Goal: Task Accomplishment & Management: Manage account settings

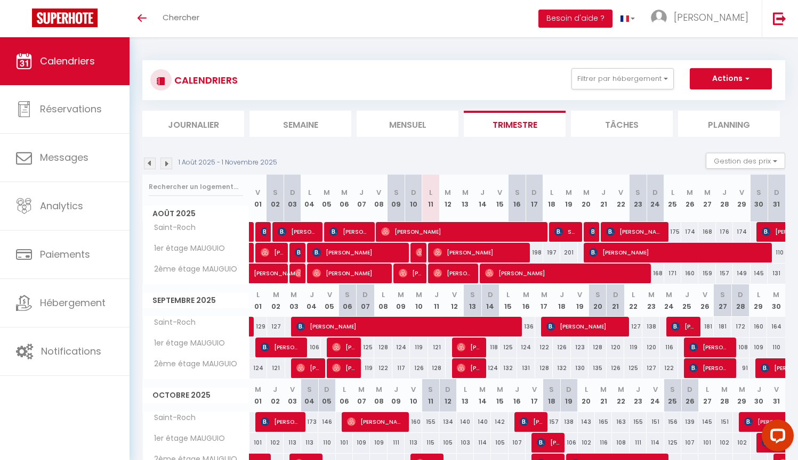
click at [448, 253] on span "[PERSON_NAME]" at bounding box center [478, 252] width 91 height 20
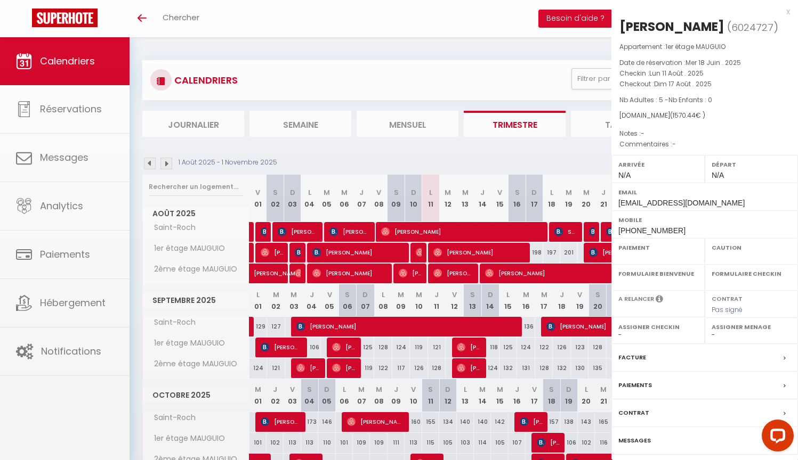
select select "OK"
select select "0"
select select "1"
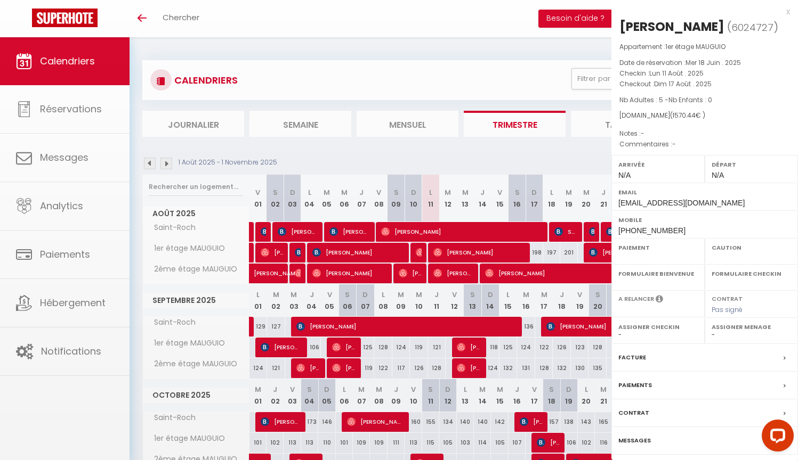
select select
select select "30668"
select select "3829"
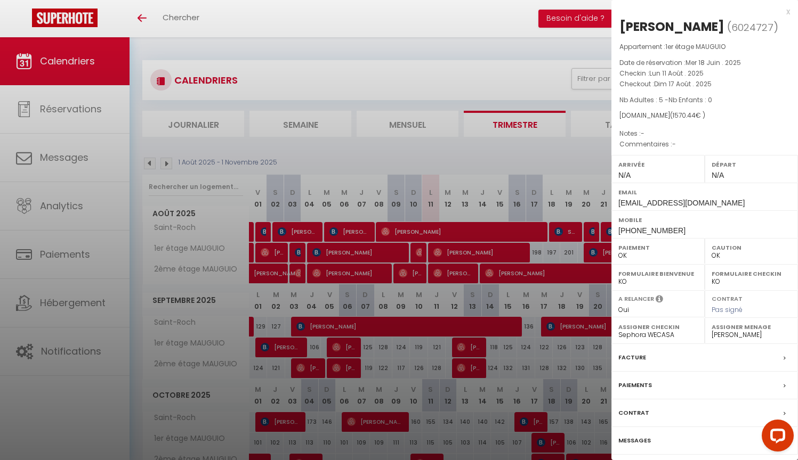
click at [635, 439] on label "Messages" at bounding box center [634, 440] width 33 height 11
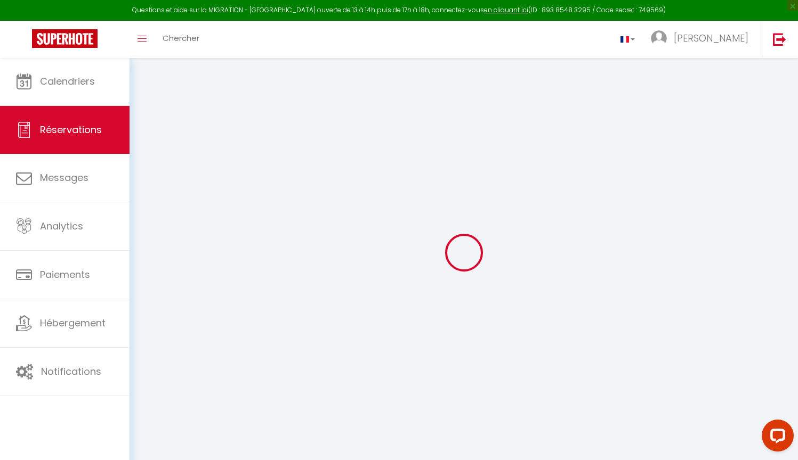
select select
checkbox input "false"
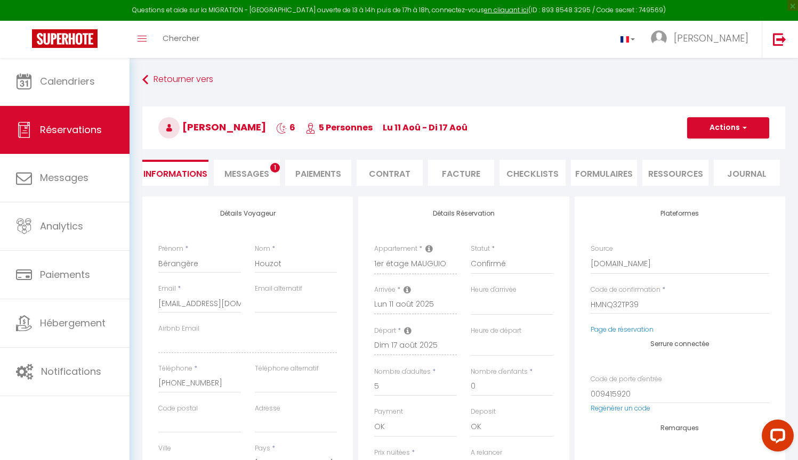
select select
checkbox input "false"
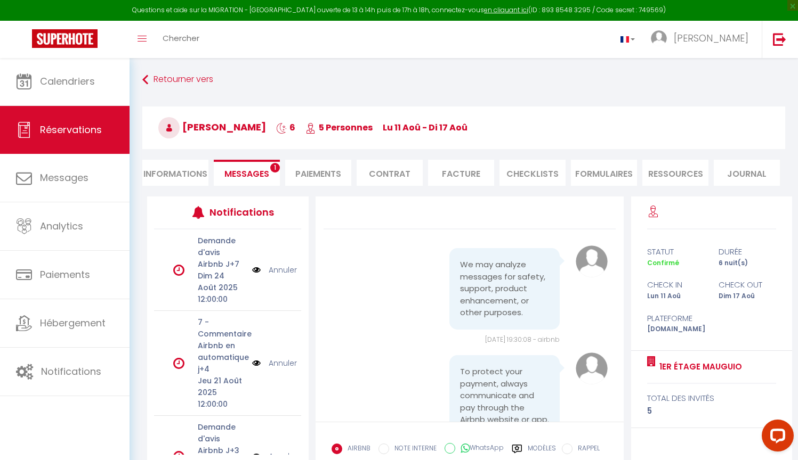
scroll to position [5326, 0]
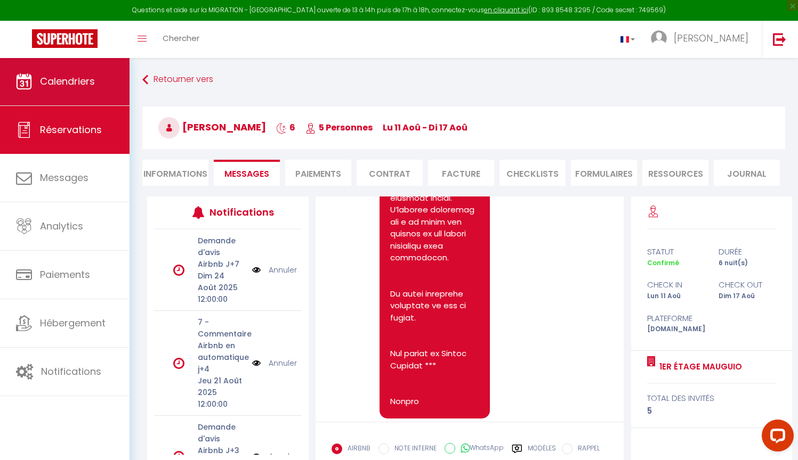
click at [59, 86] on span "Calendriers" at bounding box center [67, 81] width 55 height 13
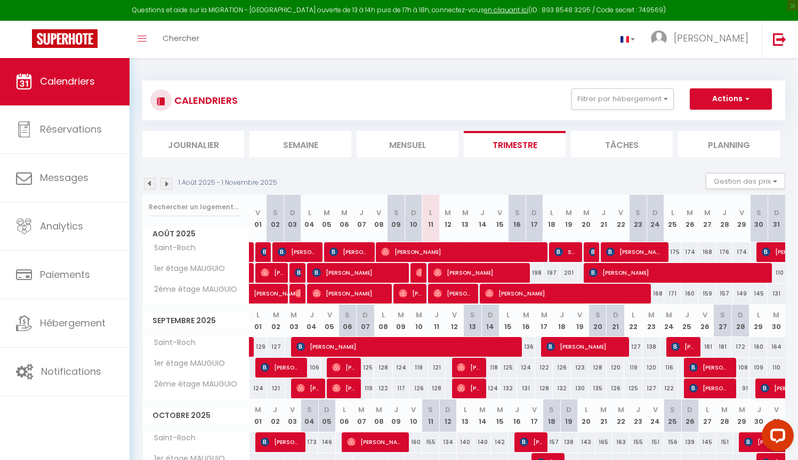
click at [456, 294] on span "[PERSON_NAME]" at bounding box center [453, 294] width 40 height 20
select select "OK"
select select "0"
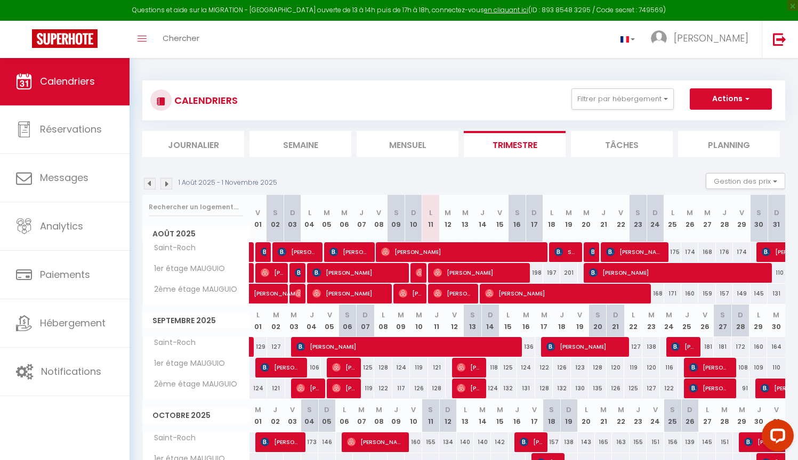
select select "1"
select select
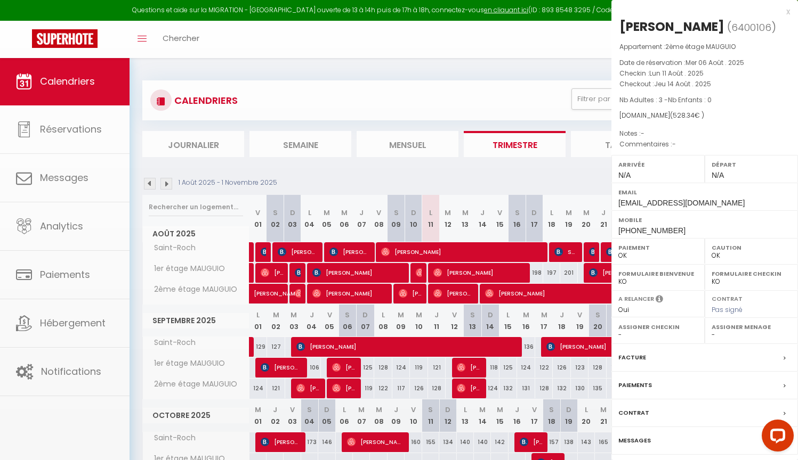
select select "30668"
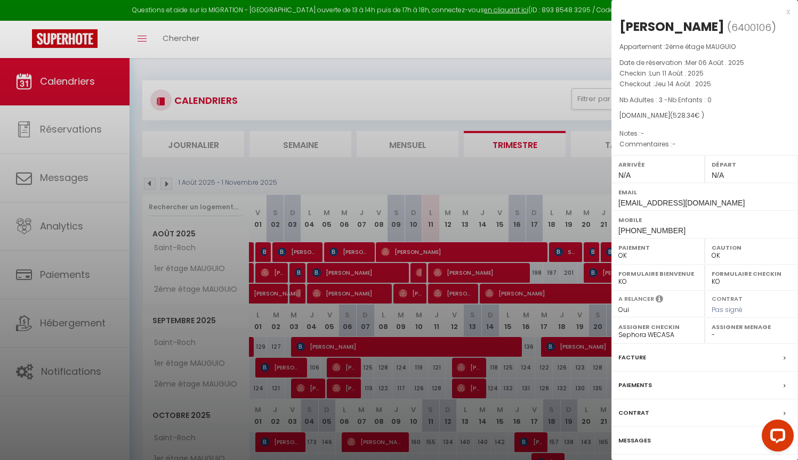
click at [629, 437] on label "Messages" at bounding box center [634, 440] width 33 height 11
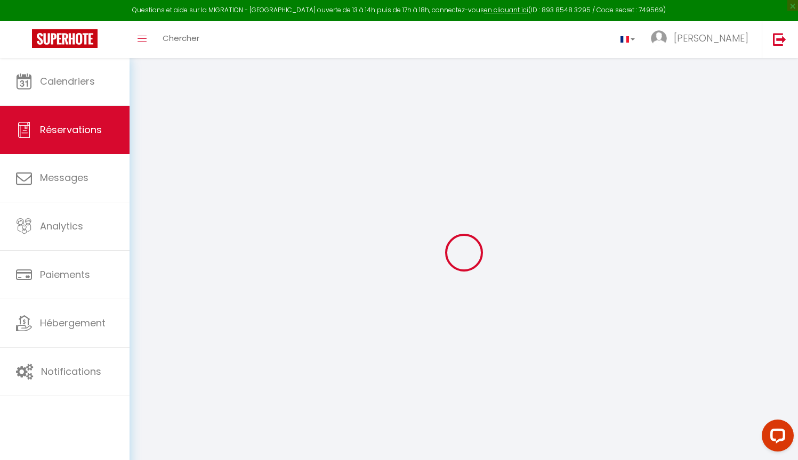
type input "Kamel"
type input "Ouchani"
type input "oerp5cfoh7twffazxxoenoutcitp@reply.superhote.com"
type input "+33758805279"
select select
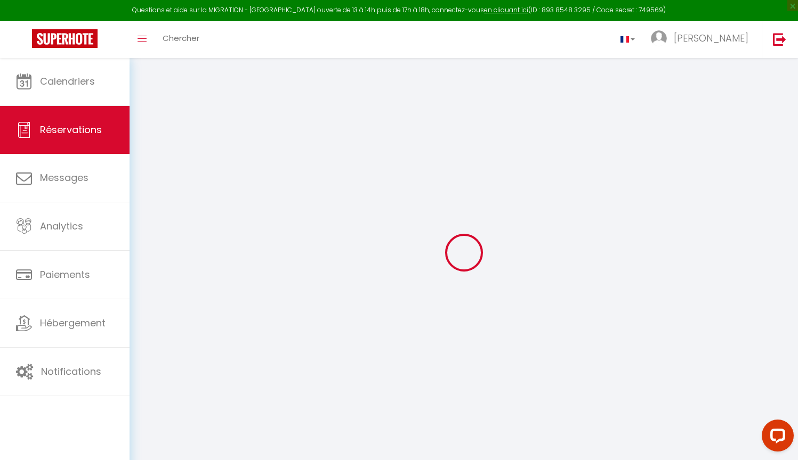
type input "91.14"
select select "42942"
select select "1"
select select
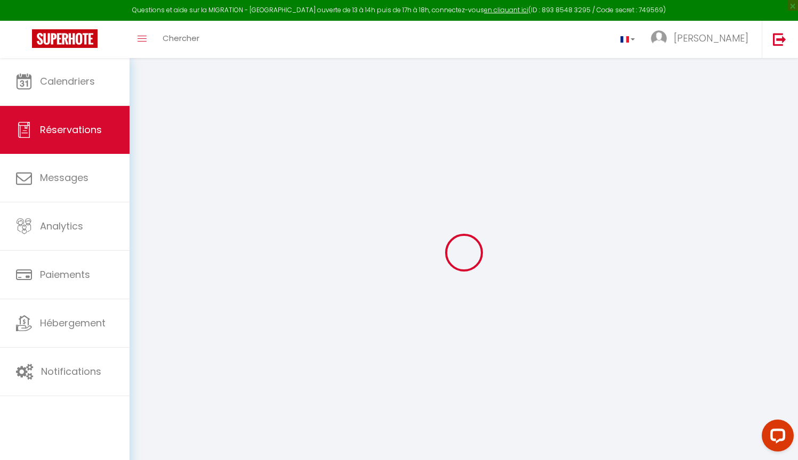
type input "3"
select select "12"
select select
type input "446.31"
checkbox input "false"
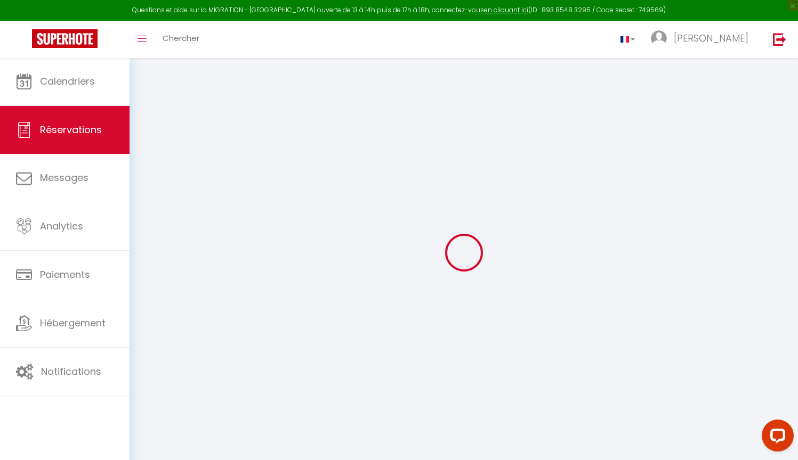
select select "1"
type input "0"
select select
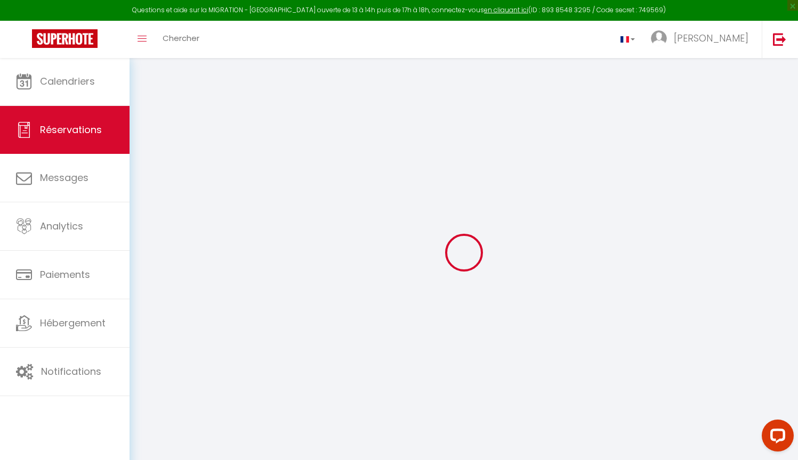
select select
select select "15"
checkbox input "false"
select select
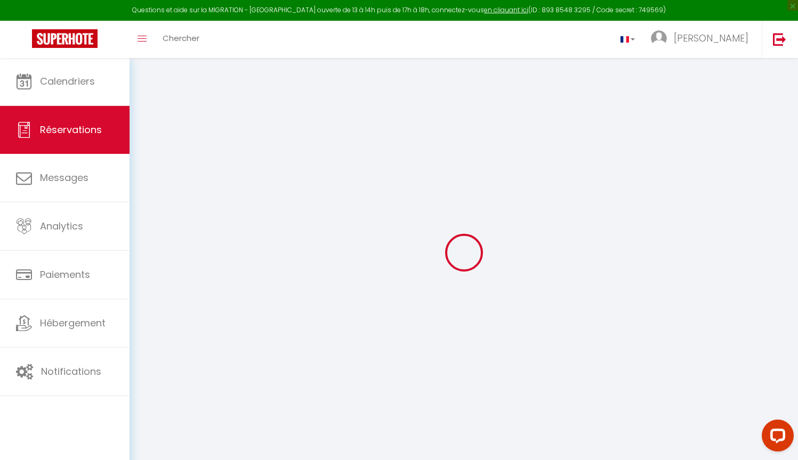
select select
checkbox input "false"
select select
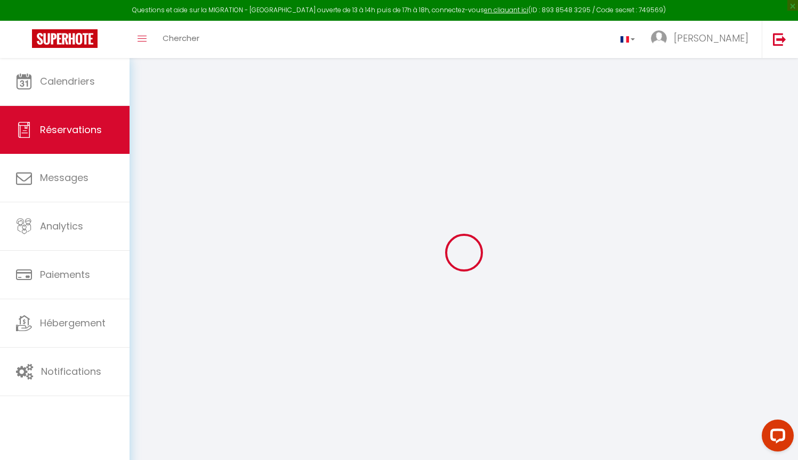
select select
checkbox input "false"
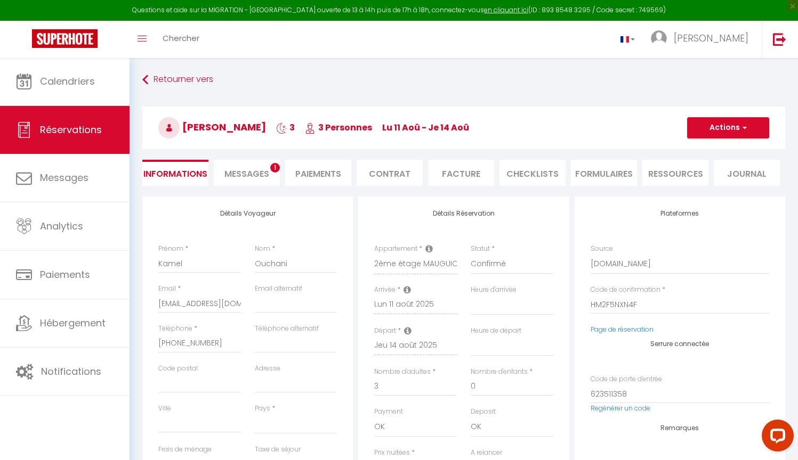
select select
checkbox input "false"
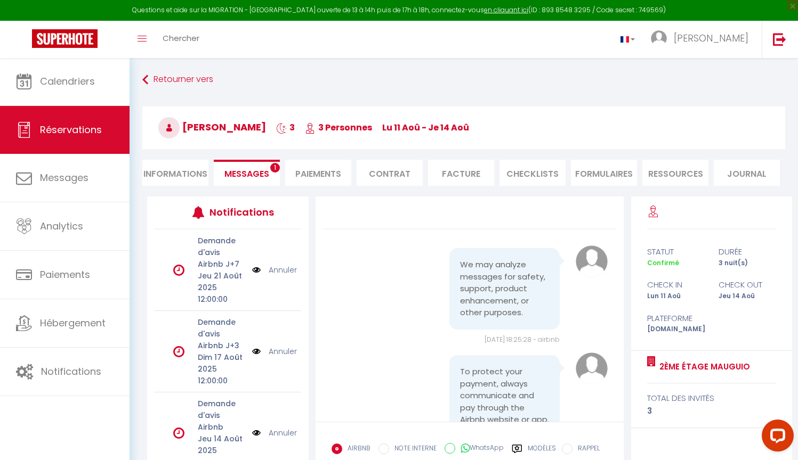
scroll to position [2653, 0]
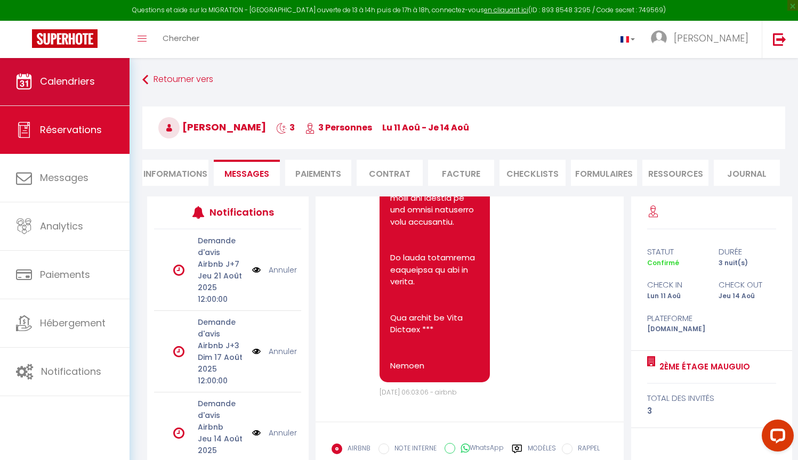
click at [67, 84] on span "Calendriers" at bounding box center [67, 81] width 55 height 13
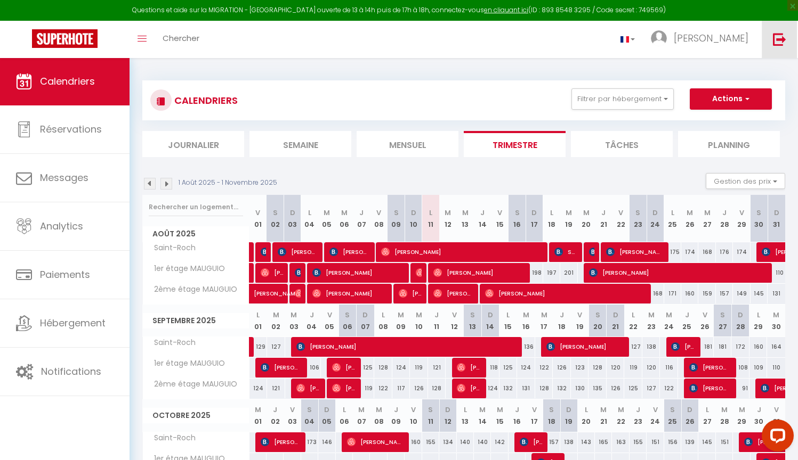
click at [785, 36] on img at bounding box center [779, 39] width 13 height 13
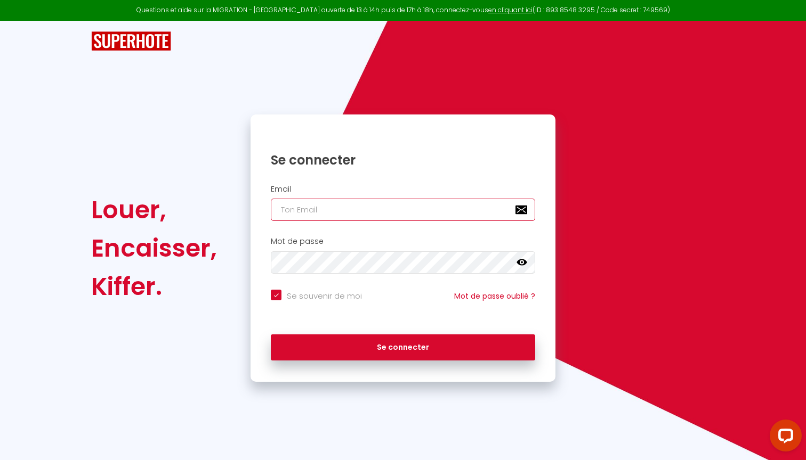
type input "contact@junglemontpeul.com"
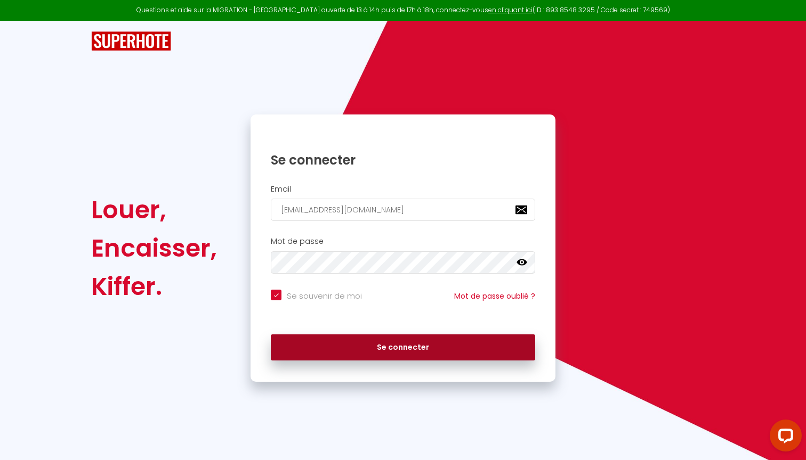
click at [390, 337] on button "Se connecter" at bounding box center [403, 348] width 264 height 27
checkbox input "true"
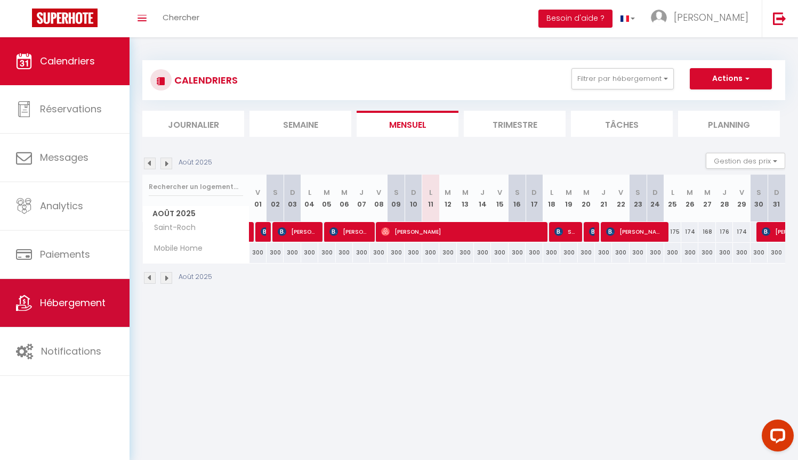
click at [77, 296] on span "Hébergement" at bounding box center [73, 302] width 66 height 13
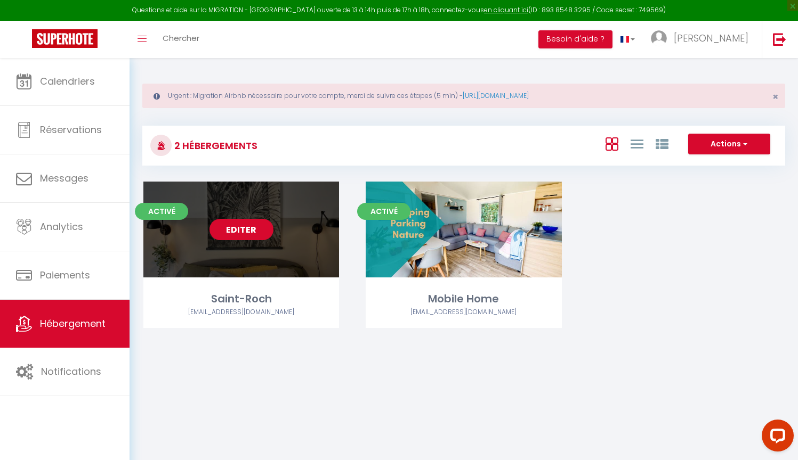
click at [245, 229] on link "Editer" at bounding box center [241, 229] width 64 height 21
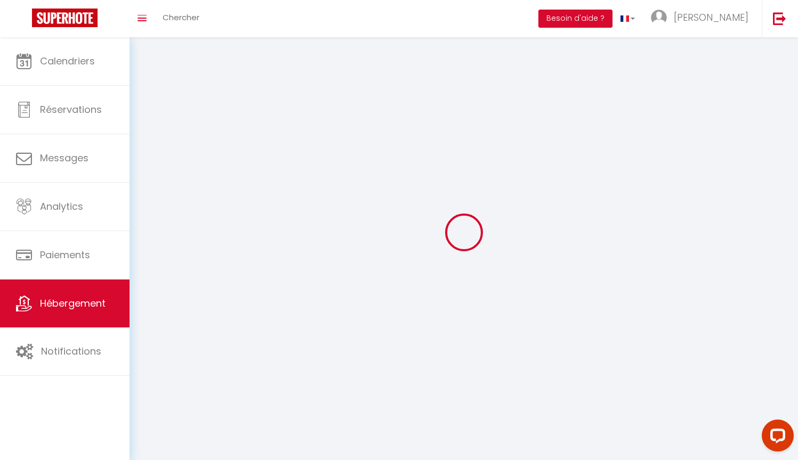
select select "1"
select select
select select "28"
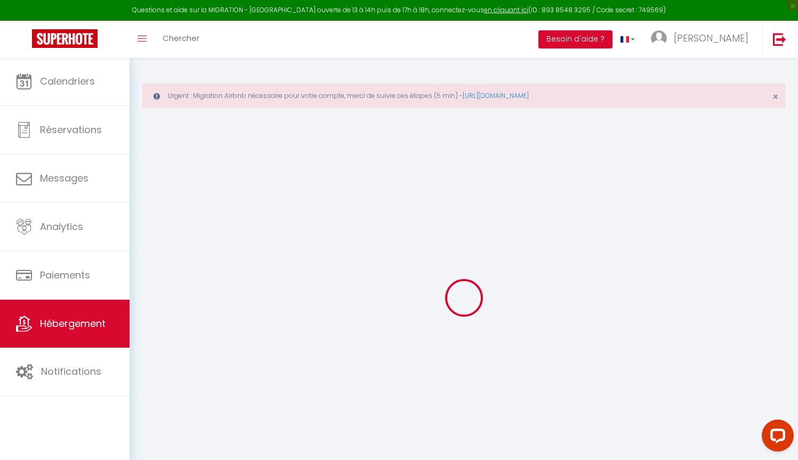
select select
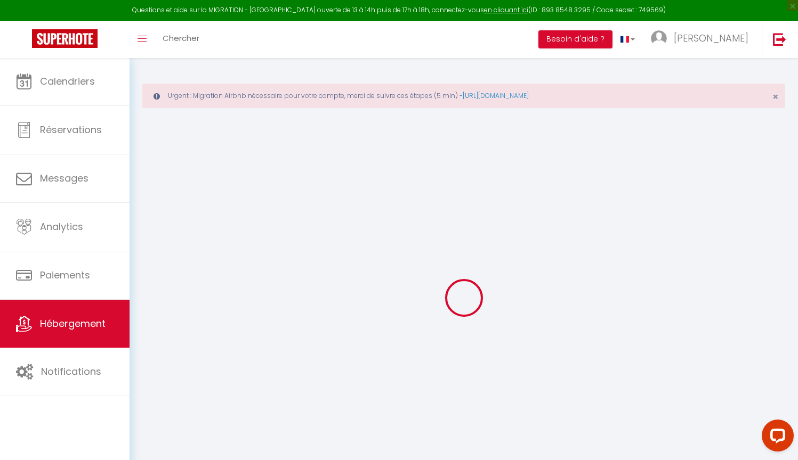
select select
checkbox input "false"
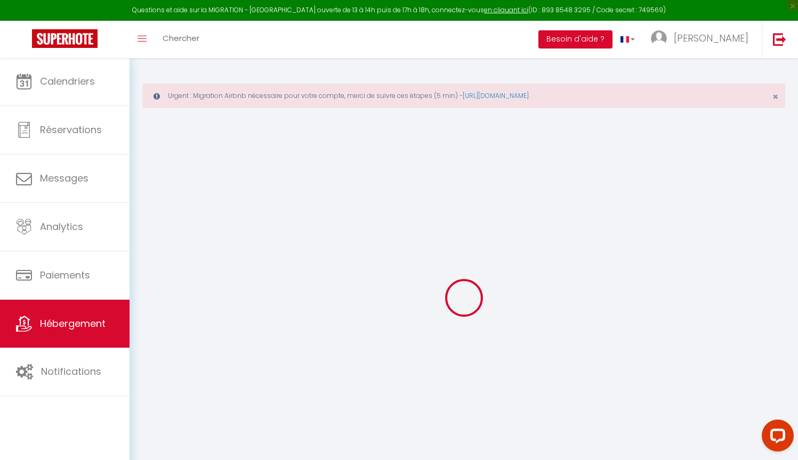
select select
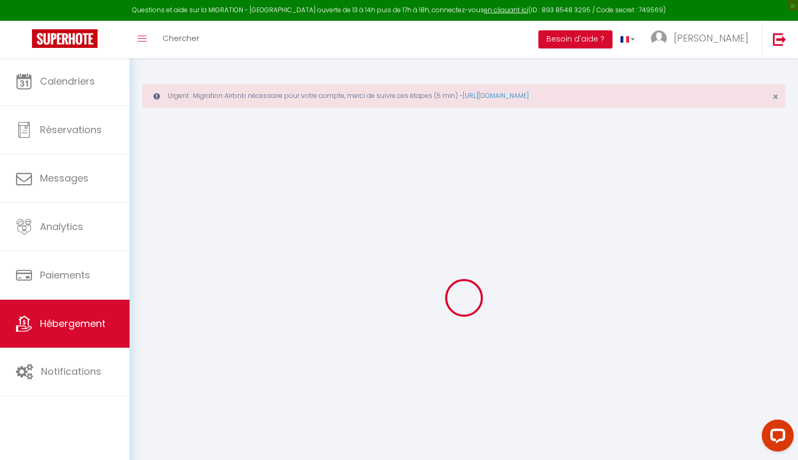
select select
checkbox input "false"
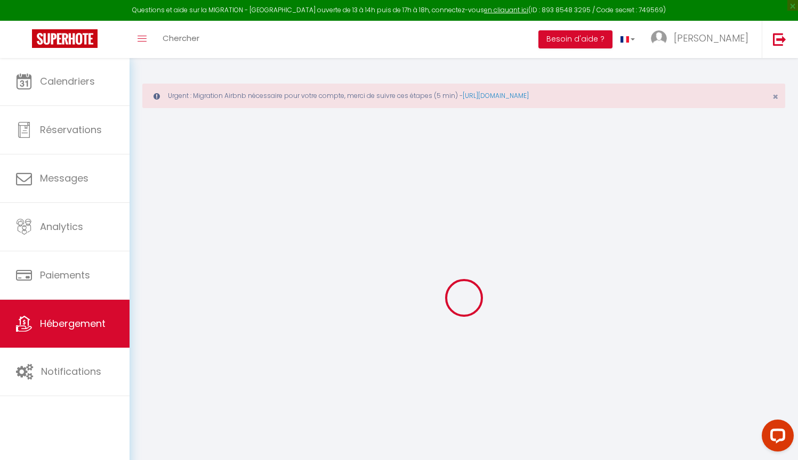
checkbox input "false"
select select
type input "Saint-Roch"
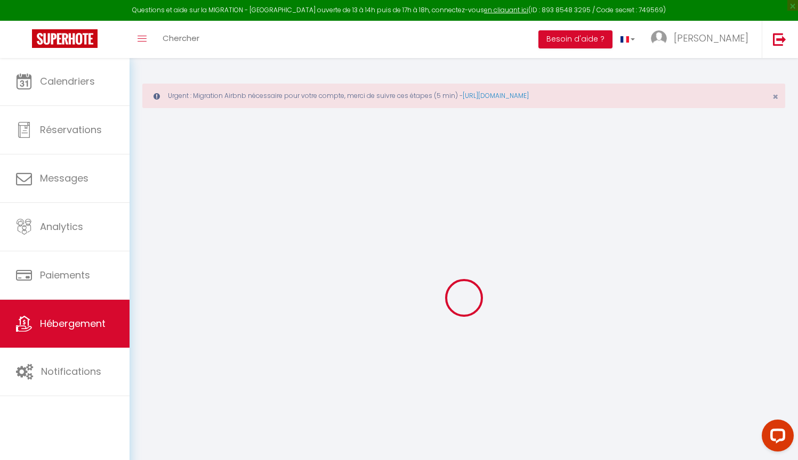
select select "6"
select select "4"
select select "2"
type input "120"
type input "10"
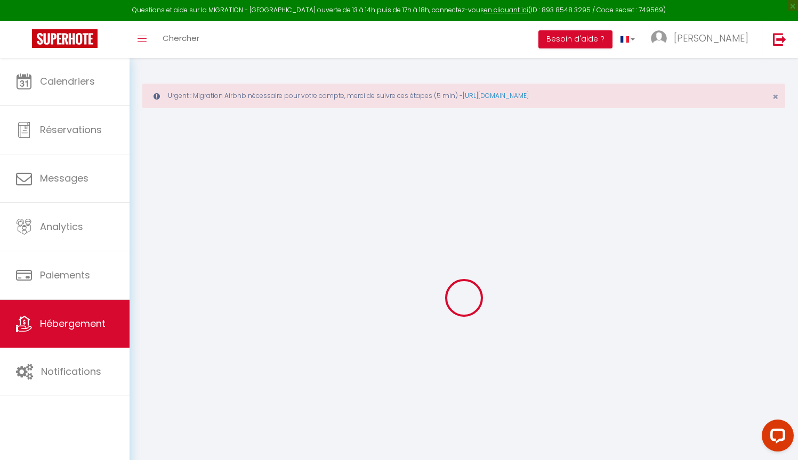
type input "49"
type input "2.30"
type input "500"
select select
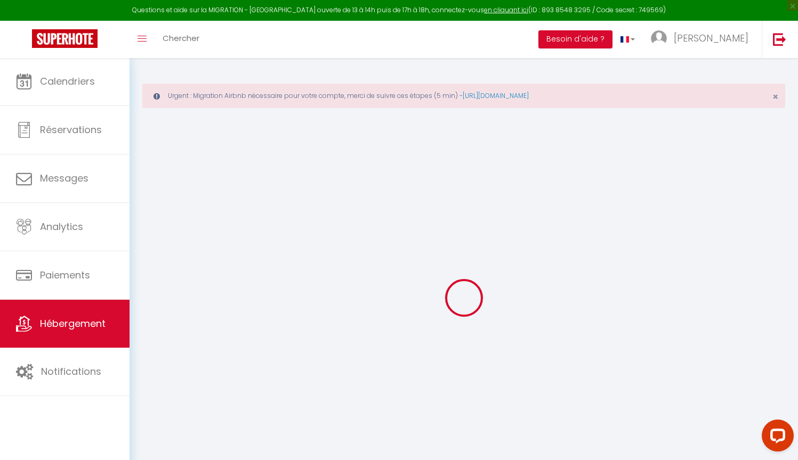
select select
type input "15 rue du Pont de Lattes"
type input "34070"
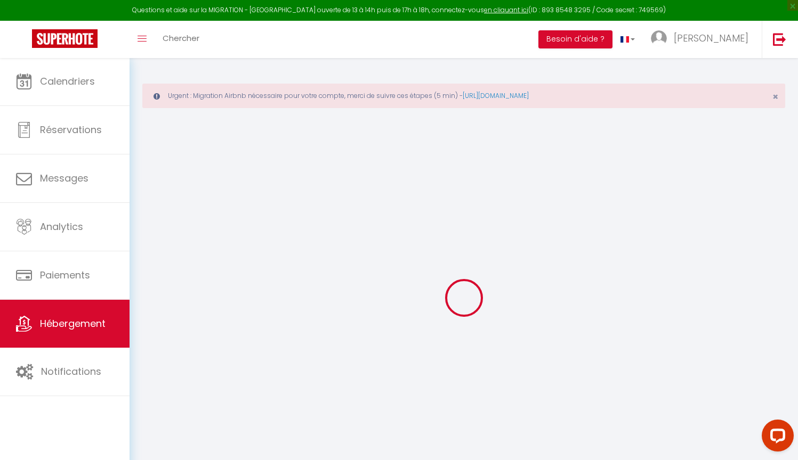
type input "Montpellier"
type input "junglemontpeul@gmail.com"
select select "873"
checkbox input "false"
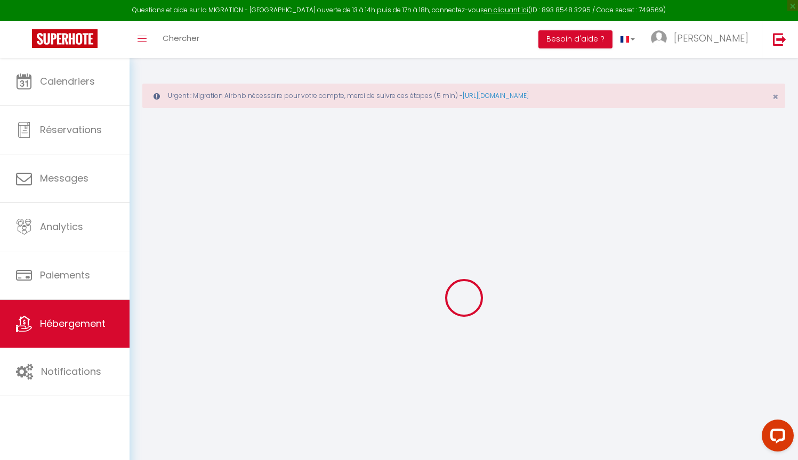
checkbox input "false"
type input "0"
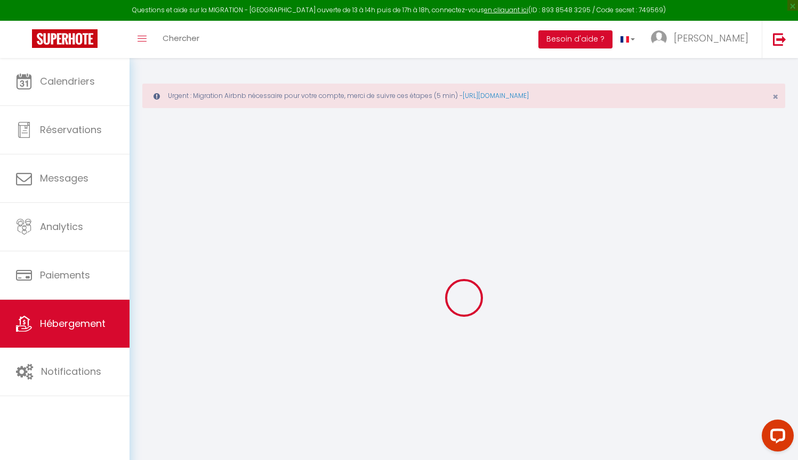
type input "0"
select select "+ 10 %"
checkbox input "false"
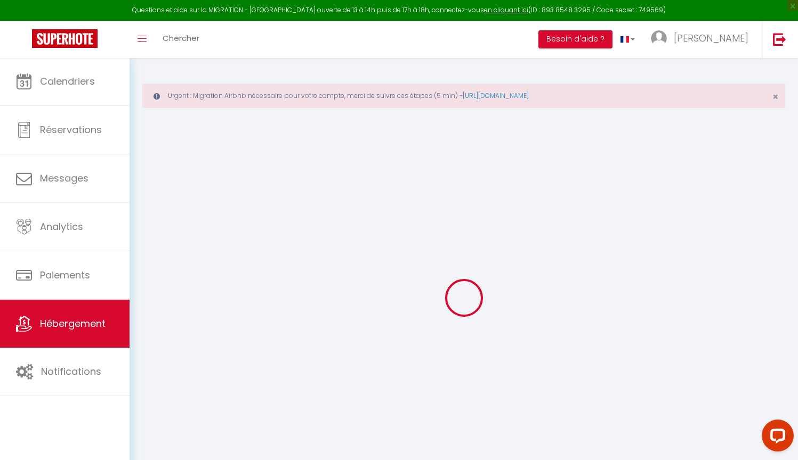
checkbox input "false"
select select "668-35249339"
select select "12:00"
select select "00:00"
select select "11:00"
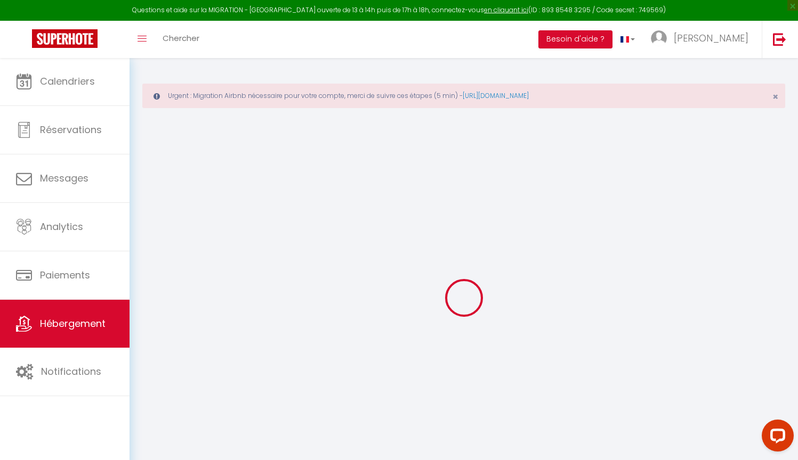
select select "30"
select select "120"
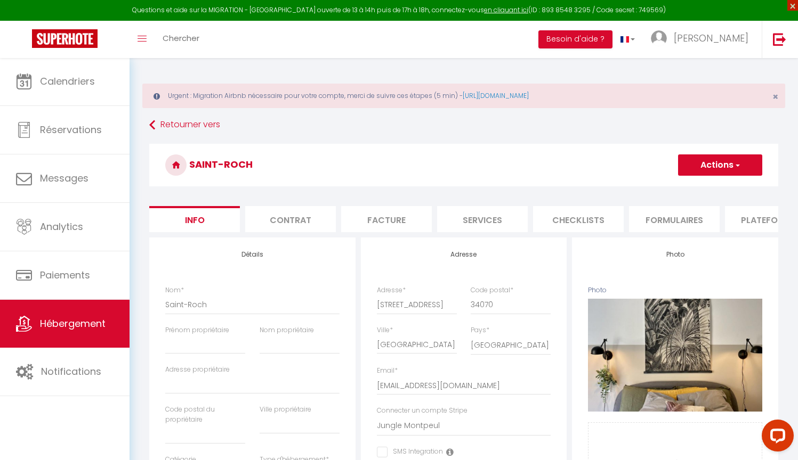
click at [793, 5] on span "×" at bounding box center [792, 5] width 11 height 11
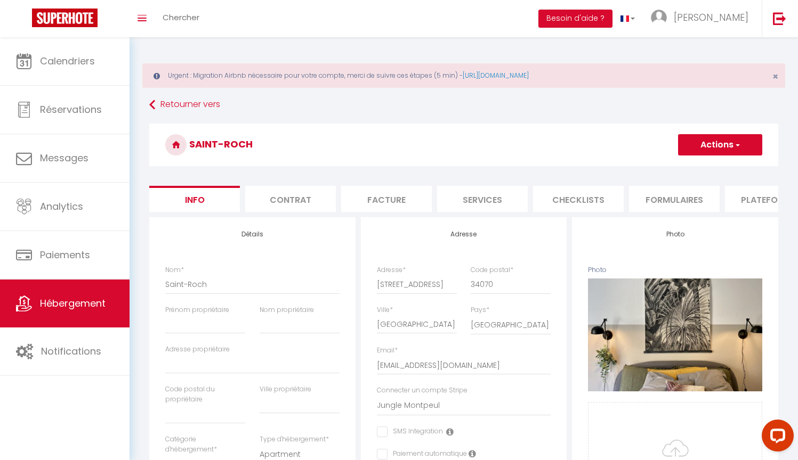
click at [473, 202] on li "Services" at bounding box center [482, 199] width 91 height 26
select select
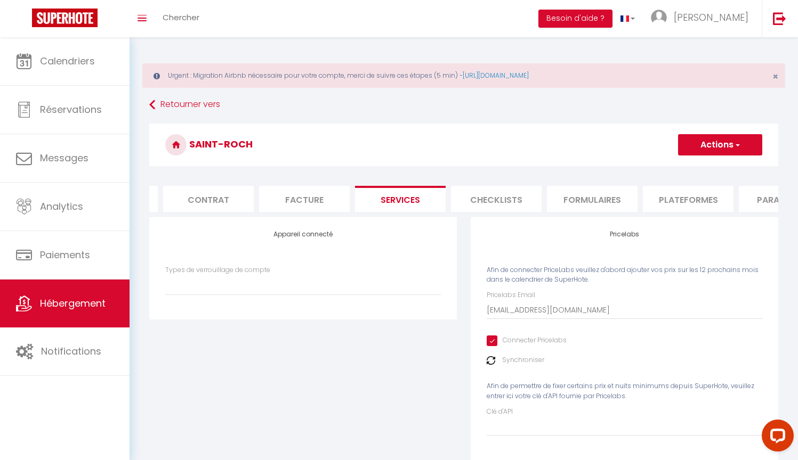
scroll to position [0, 85]
click at [645, 196] on li "Plateformes" at bounding box center [684, 199] width 91 height 26
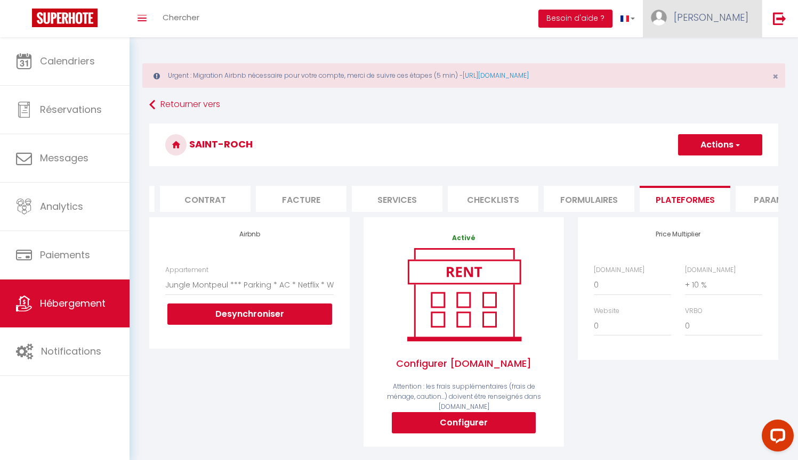
click at [734, 22] on span "[PERSON_NAME]" at bounding box center [711, 17] width 75 height 13
click at [711, 53] on link "Paramètres" at bounding box center [718, 53] width 79 height 18
select select "28"
select select "fr"
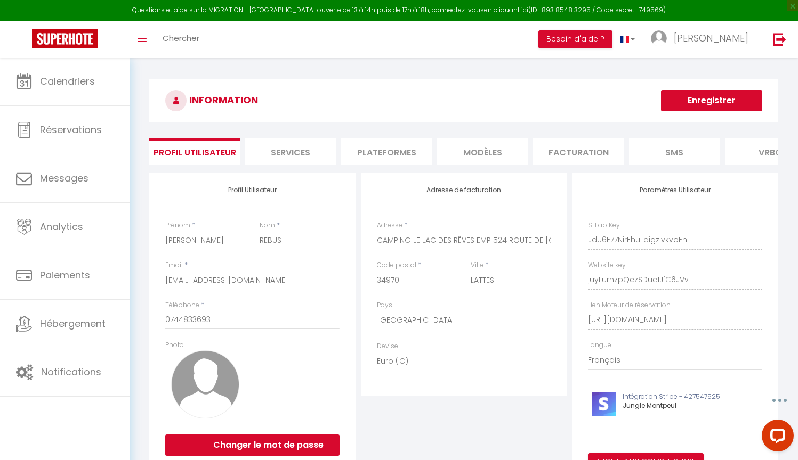
click at [286, 154] on li "Services" at bounding box center [290, 152] width 91 height 26
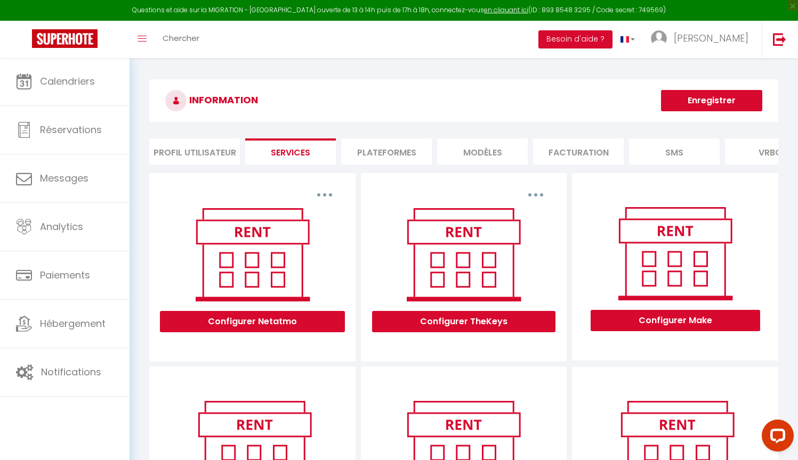
click at [394, 152] on li "Plateformes" at bounding box center [386, 152] width 91 height 26
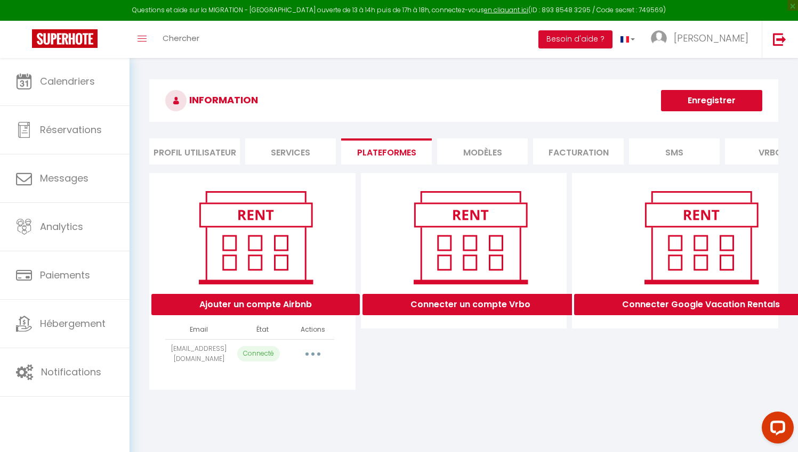
click at [315, 360] on button "button" at bounding box center [313, 354] width 30 height 17
click at [290, 423] on link "Reconnecter le compte" at bounding box center [266, 417] width 118 height 18
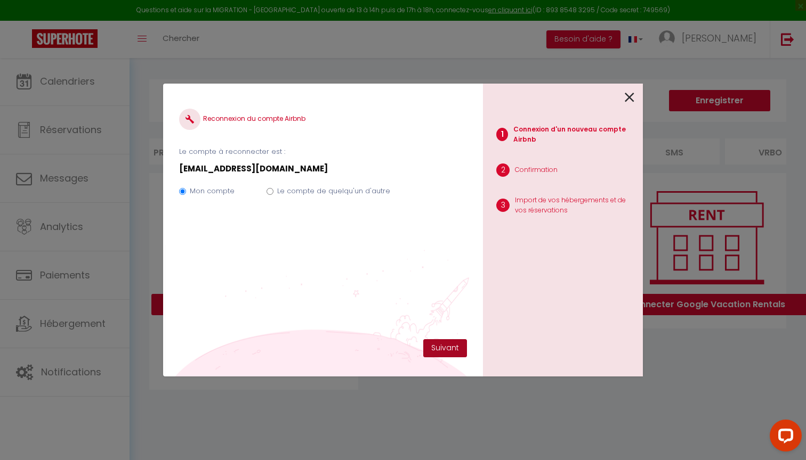
click at [447, 344] on button "Suivant" at bounding box center [445, 348] width 44 height 18
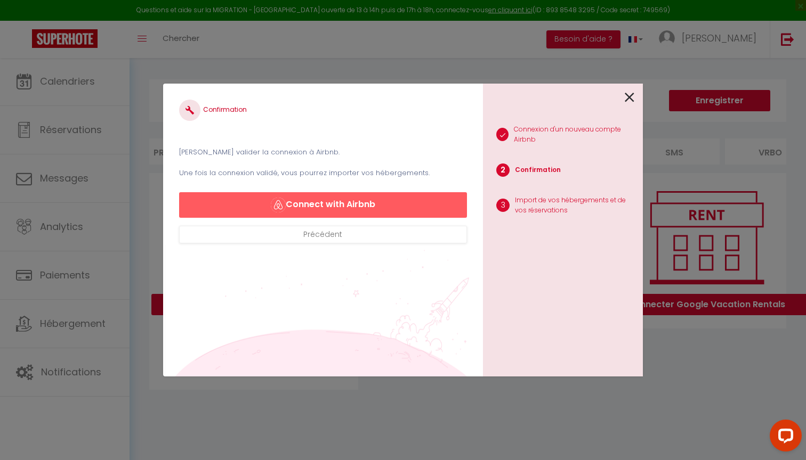
click at [349, 203] on button "Connect with Airbnb" at bounding box center [323, 205] width 288 height 26
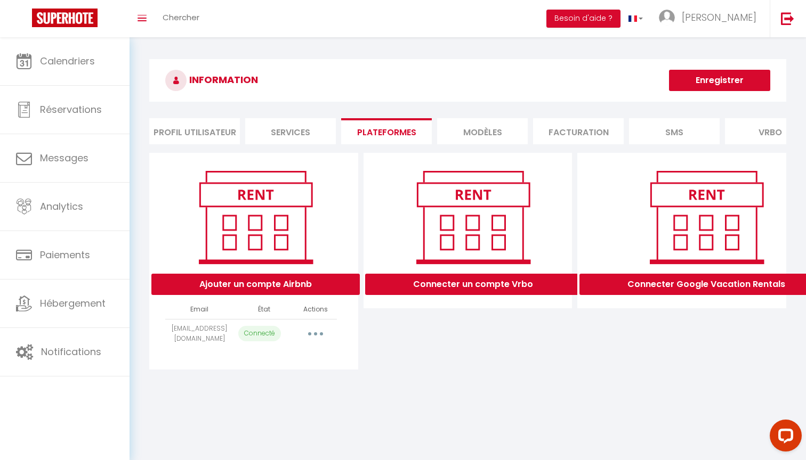
select select "3021"
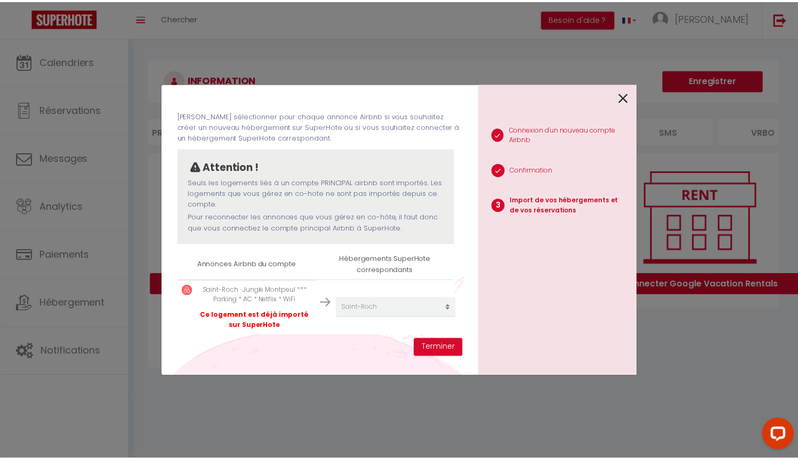
scroll to position [37, 0]
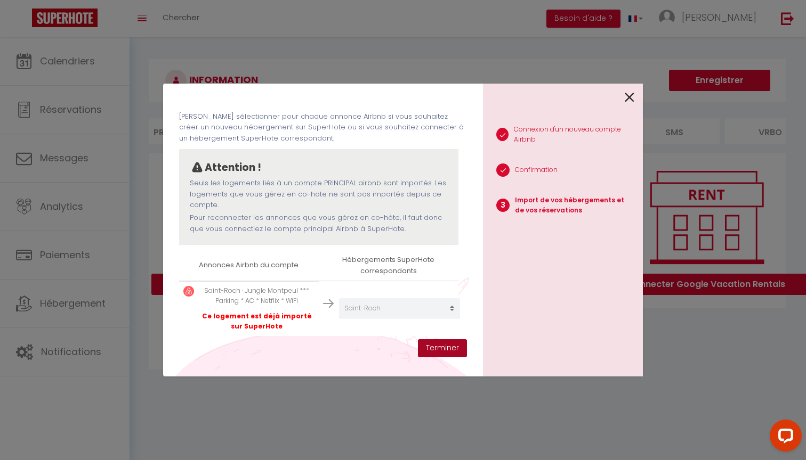
click at [447, 349] on button "Terminer" at bounding box center [442, 348] width 49 height 18
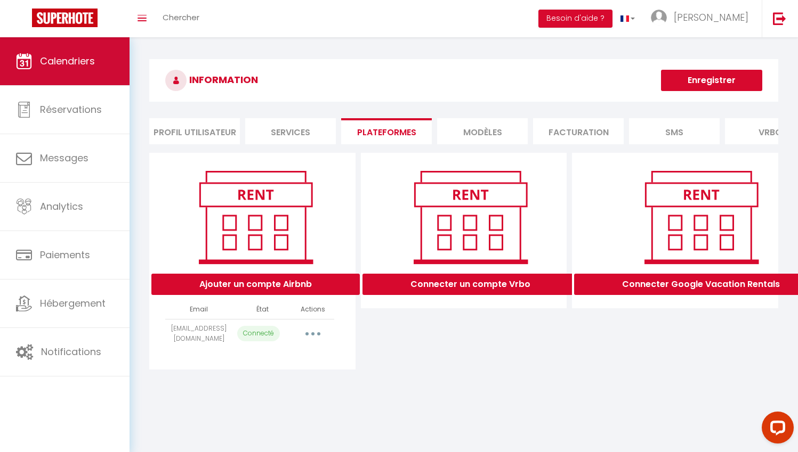
click at [107, 69] on link "Calendriers" at bounding box center [64, 61] width 129 height 48
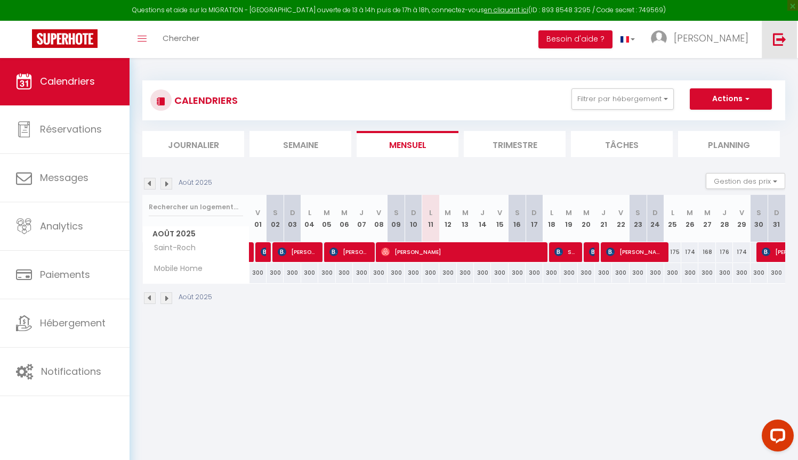
click at [784, 41] on img at bounding box center [779, 39] width 13 height 13
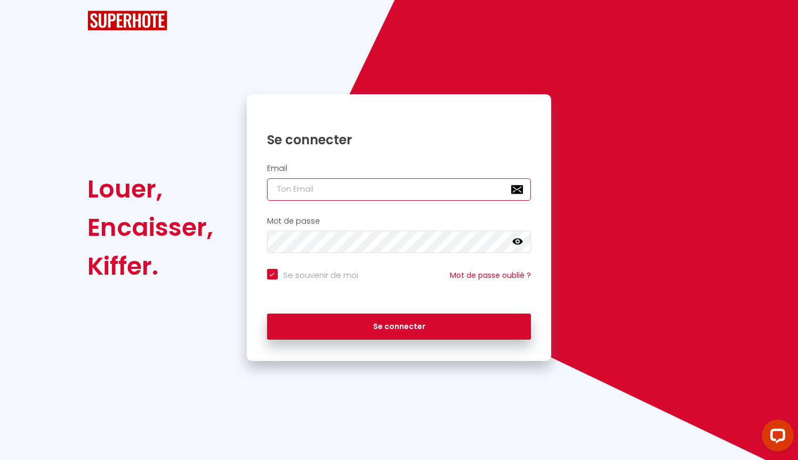
checkbox input "true"
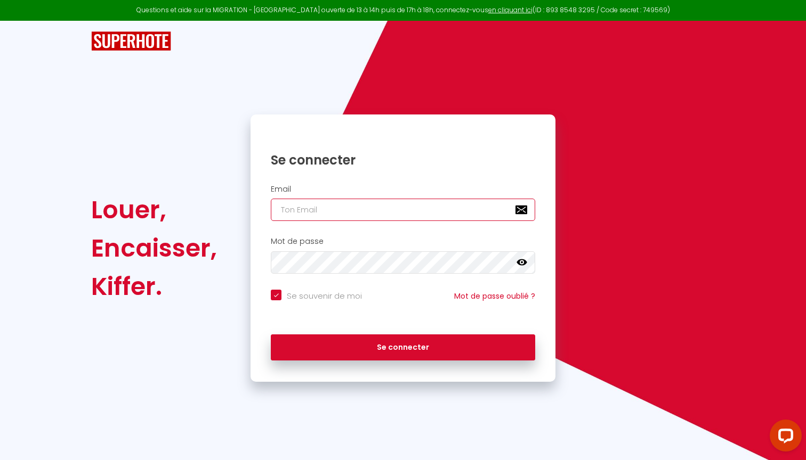
type input "[EMAIL_ADDRESS][DOMAIN_NAME]"
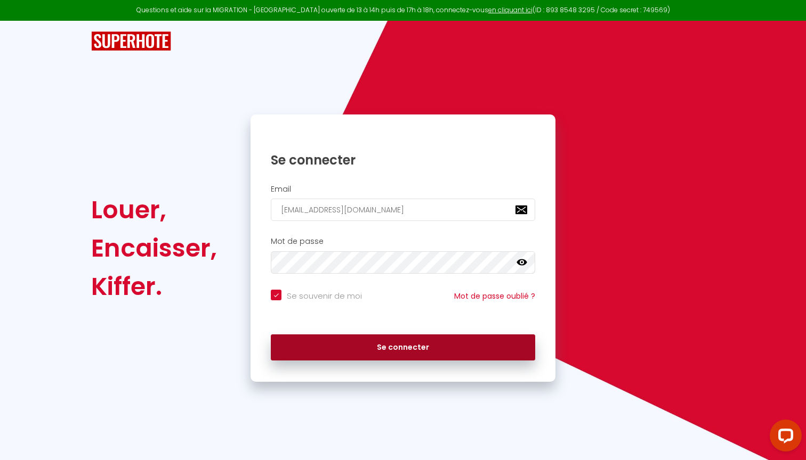
click at [373, 344] on button "Se connecter" at bounding box center [403, 348] width 264 height 27
checkbox input "true"
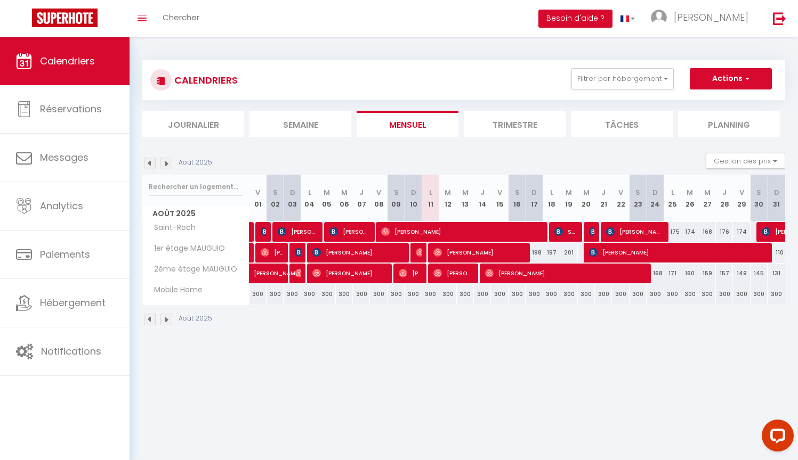
click at [522, 125] on li "Trimestre" at bounding box center [515, 124] width 102 height 26
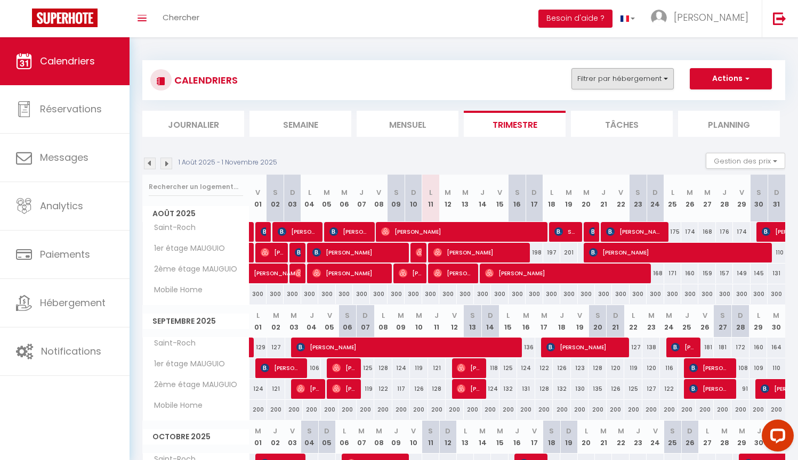
click at [617, 80] on button "Filtrer par hébergement" at bounding box center [622, 78] width 102 height 21
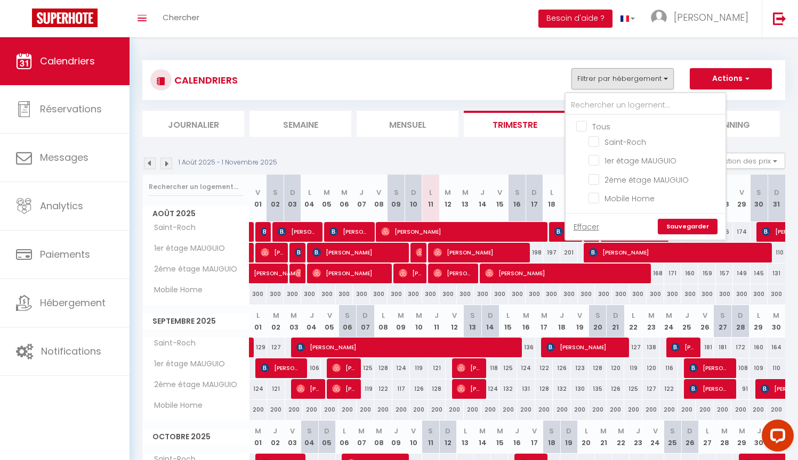
click at [579, 131] on input "Tous" at bounding box center [656, 125] width 160 height 11
checkbox input "true"
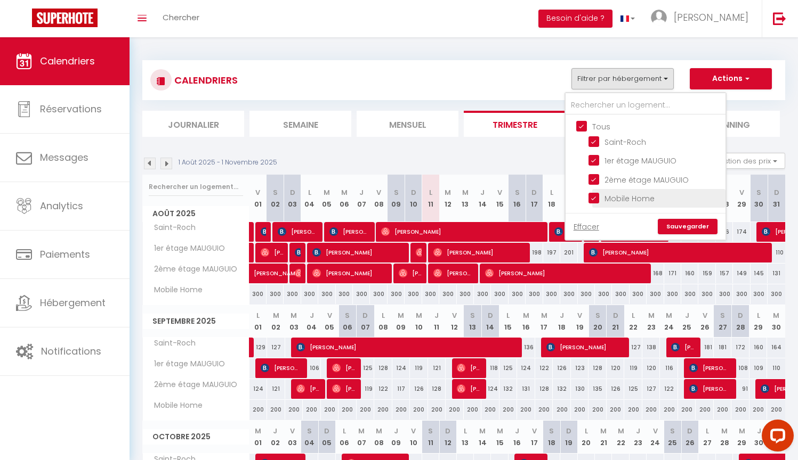
click at [595, 200] on input "Mobile Home" at bounding box center [654, 197] width 133 height 11
checkbox input "false"
click at [671, 226] on link "Sauvegarder" at bounding box center [688, 227] width 60 height 16
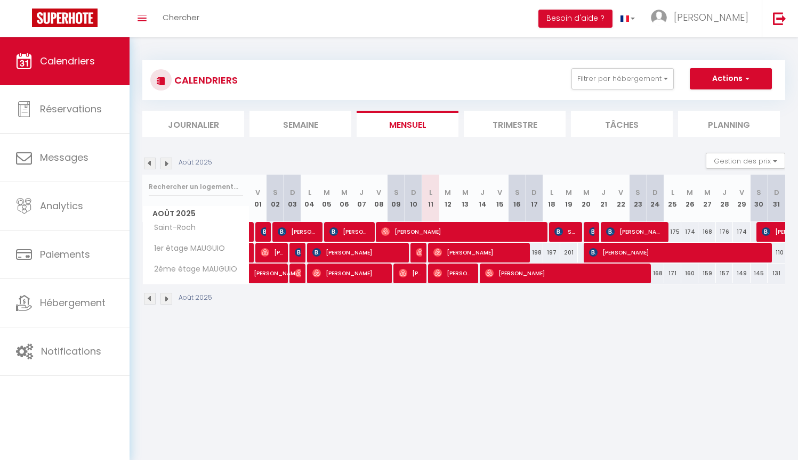
click at [513, 124] on li "Trimestre" at bounding box center [515, 124] width 102 height 26
